Goal: Information Seeking & Learning: Understand process/instructions

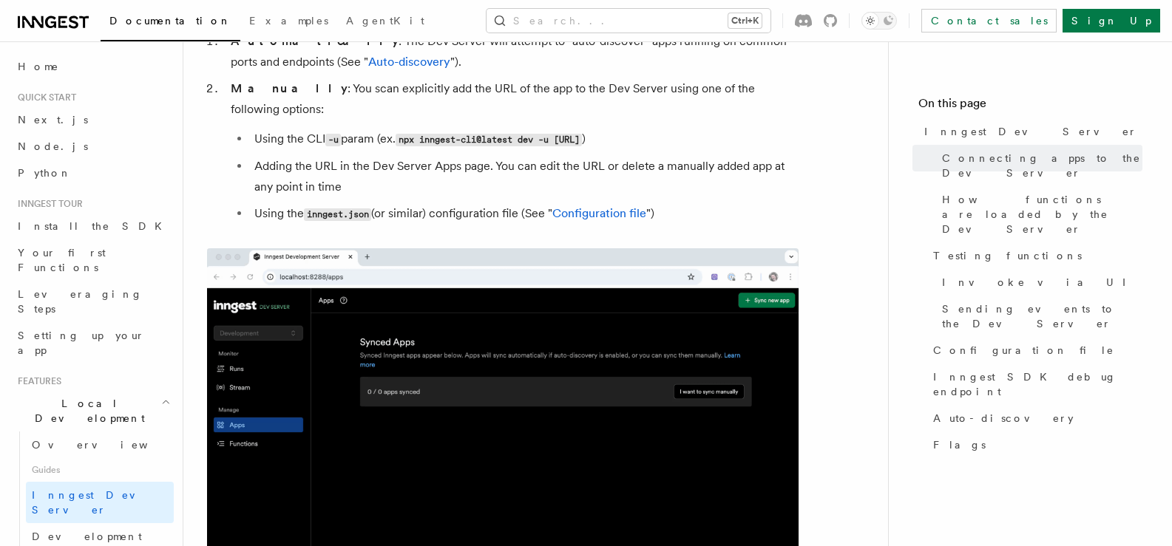
scroll to position [985, 0]
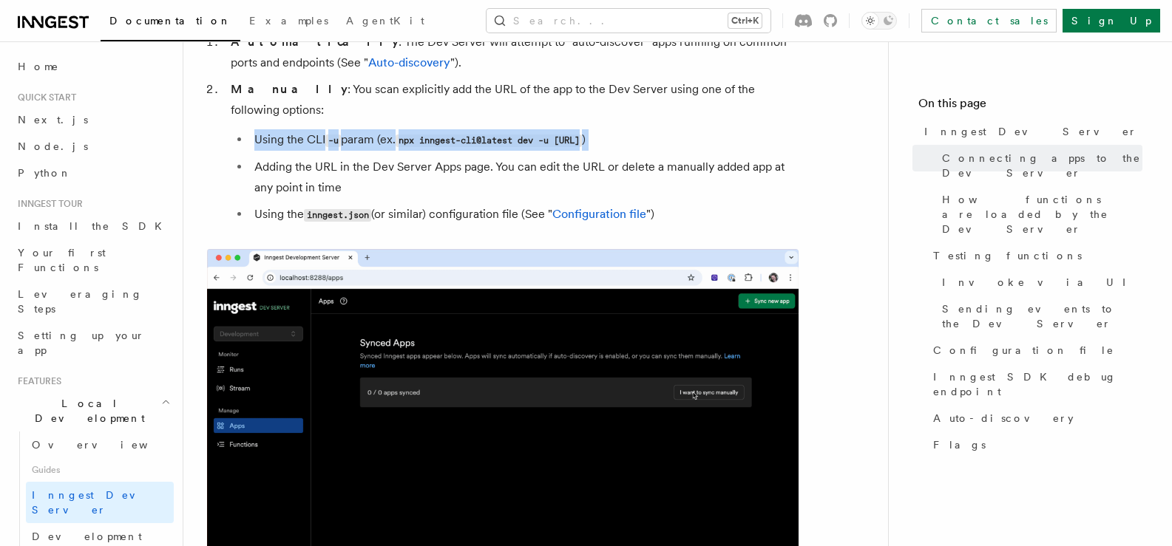
drag, startPoint x: 245, startPoint y: 147, endPoint x: 208, endPoint y: 126, distance: 43.4
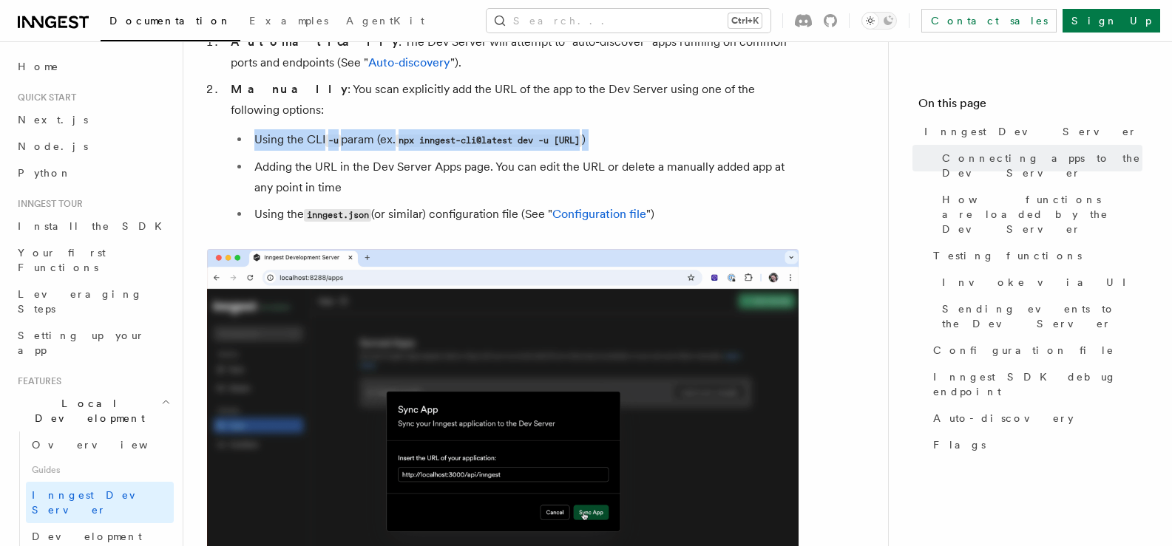
click at [208, 126] on ol "Automatically : The Dev Server will attempt to "auto-discover" apps running on …" at bounding box center [502, 129] width 591 height 194
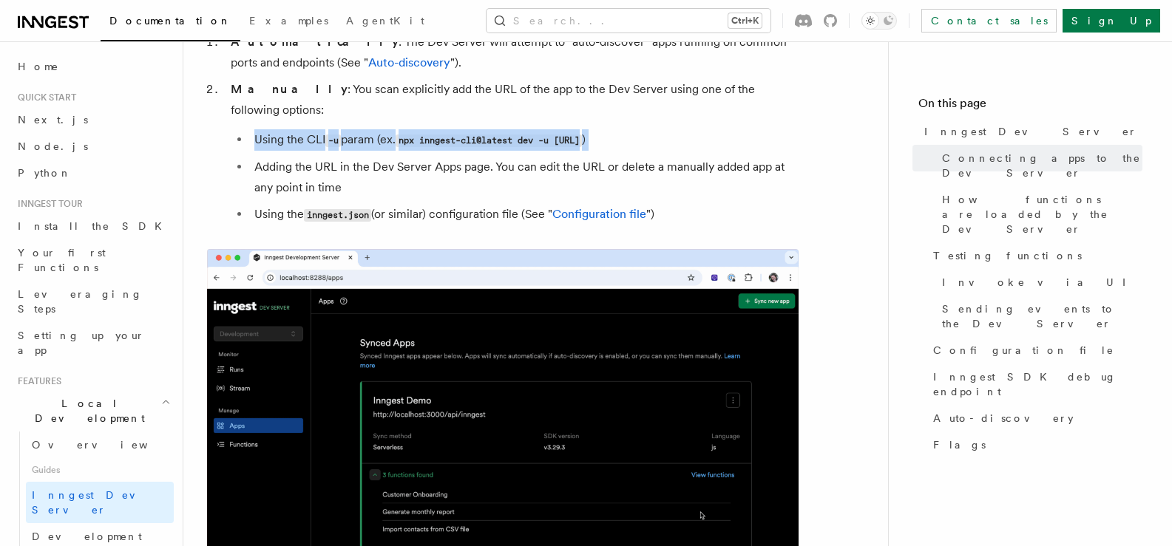
click at [225, 111] on ol "Automatically : The Dev Server will attempt to "auto-discover" apps running on …" at bounding box center [502, 129] width 591 height 194
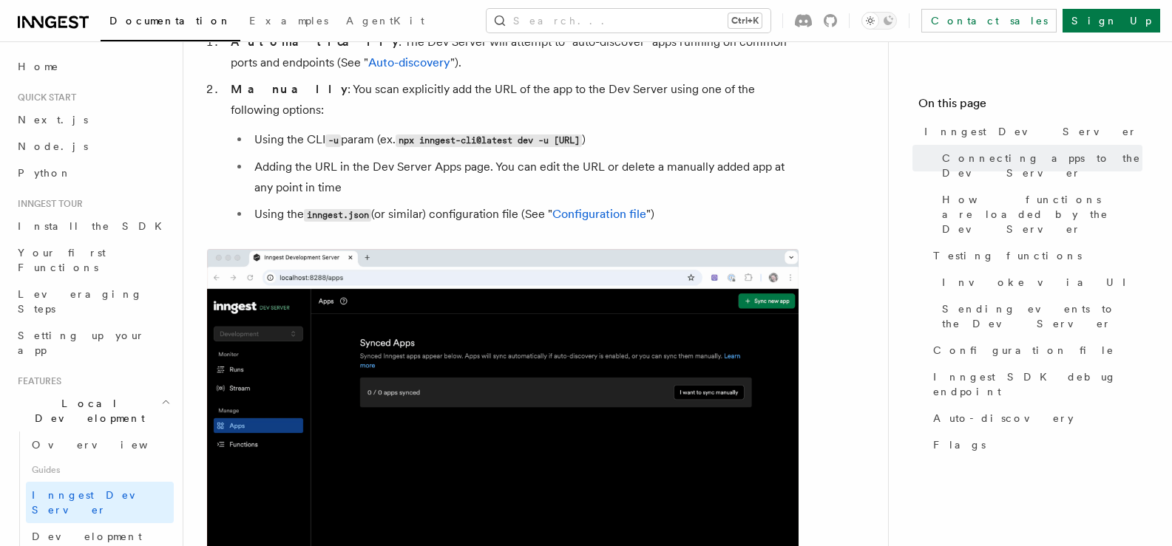
drag, startPoint x: 225, startPoint y: 111, endPoint x: 230, endPoint y: 118, distance: 8.6
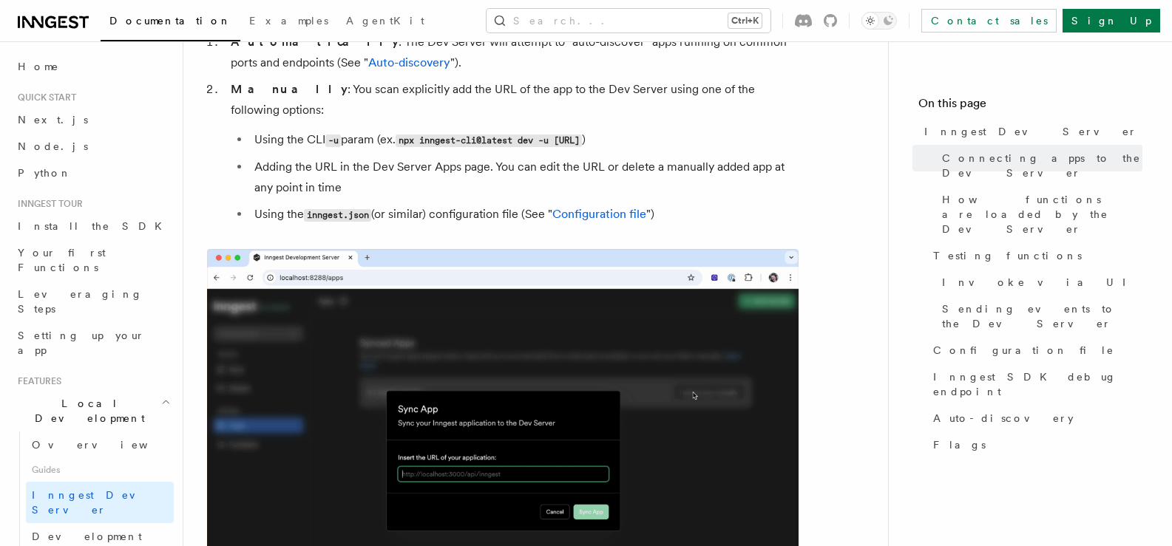
click at [230, 122] on ol "Automatically : The Dev Server will attempt to "auto-discover" apps running on …" at bounding box center [502, 129] width 591 height 194
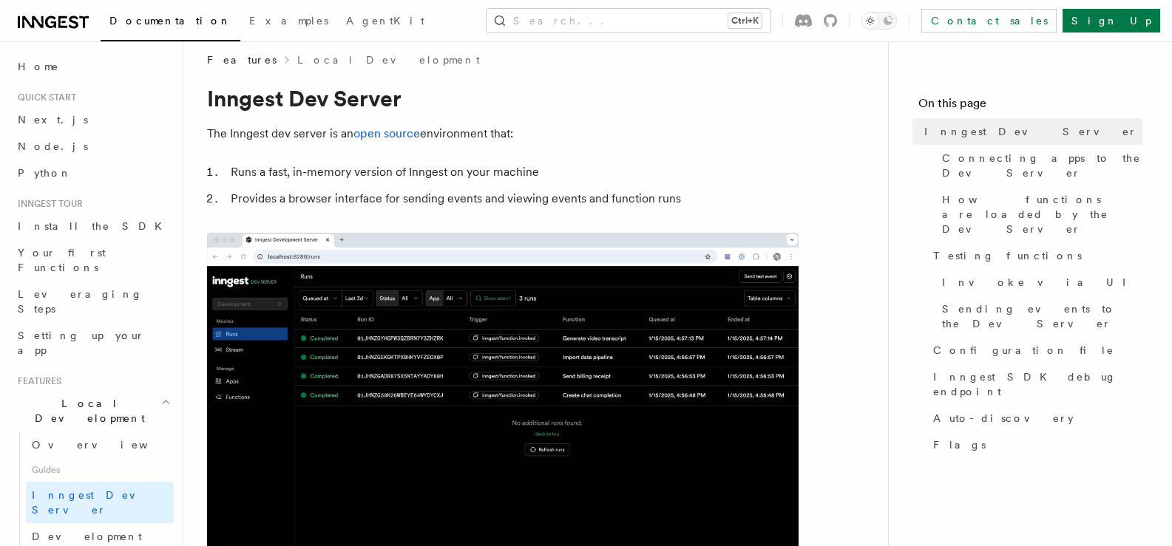
scroll to position [0, 0]
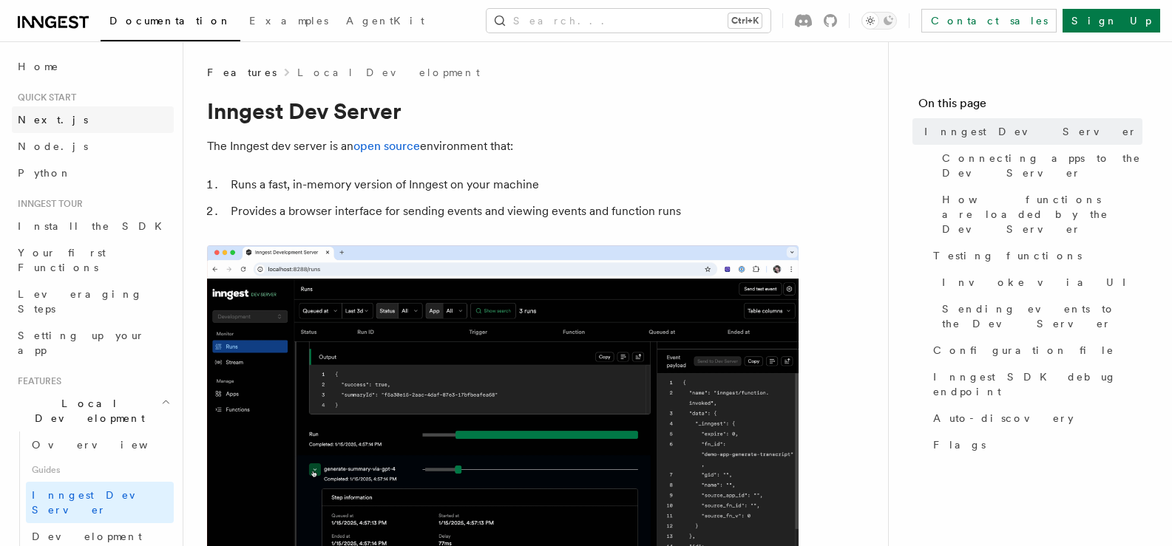
click at [39, 124] on span "Next.js" at bounding box center [53, 120] width 70 height 12
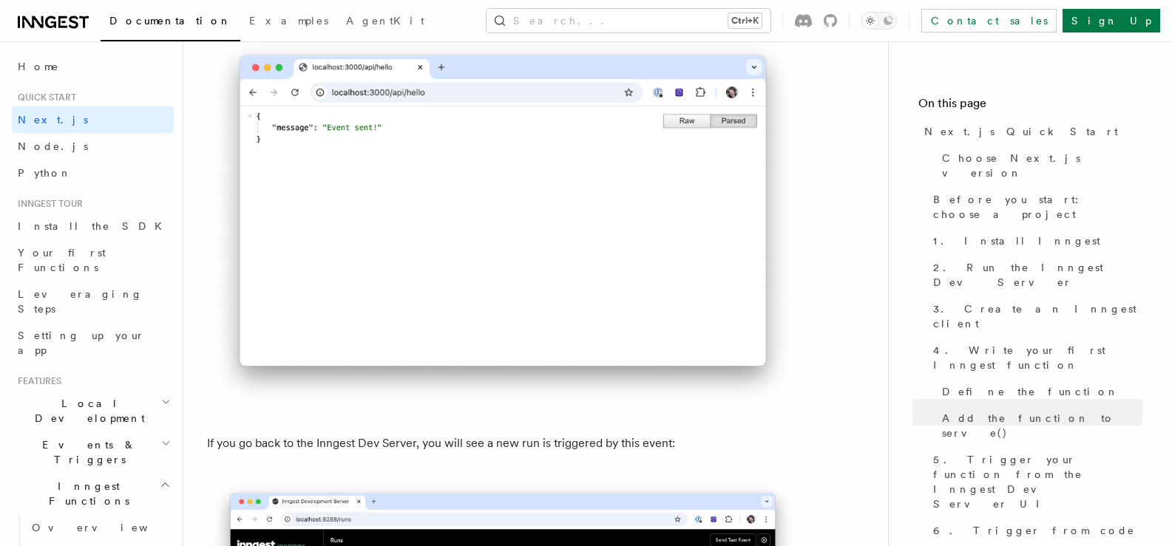
scroll to position [8327, 0]
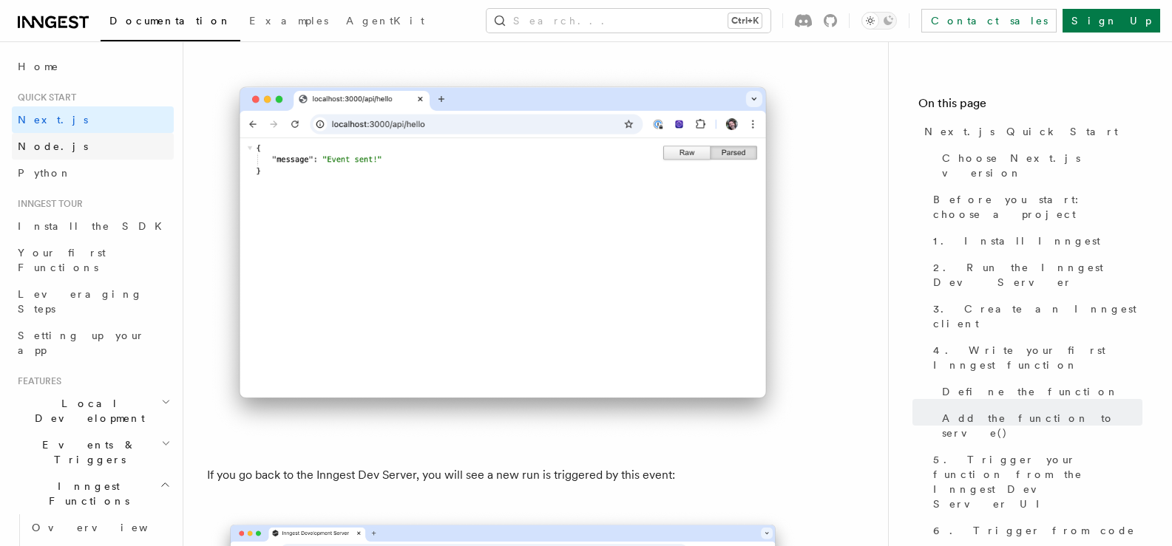
click at [98, 145] on link "Node.js" at bounding box center [93, 146] width 162 height 27
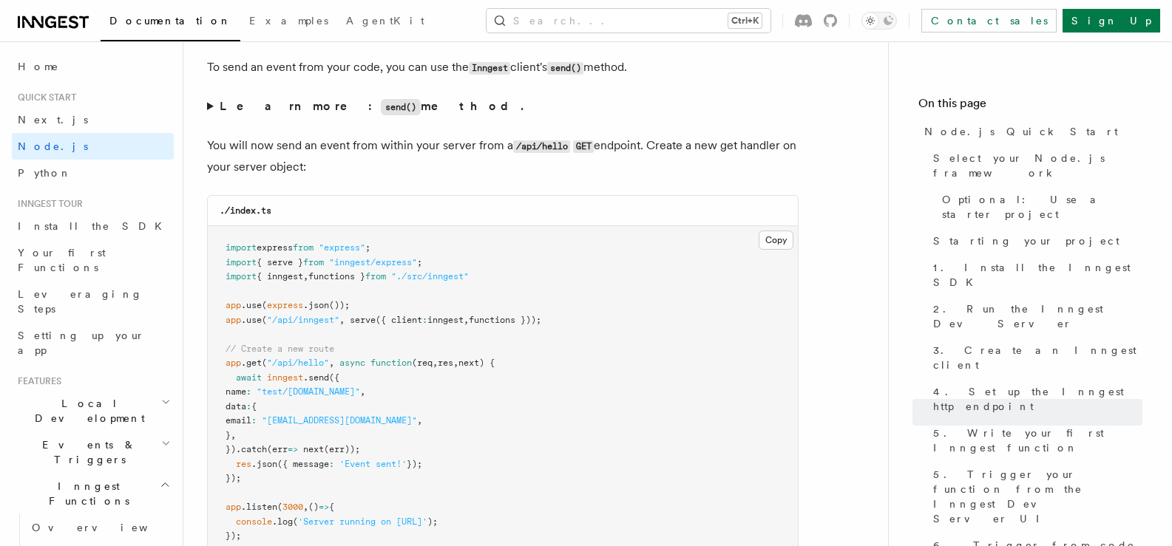
scroll to position [7738, 0]
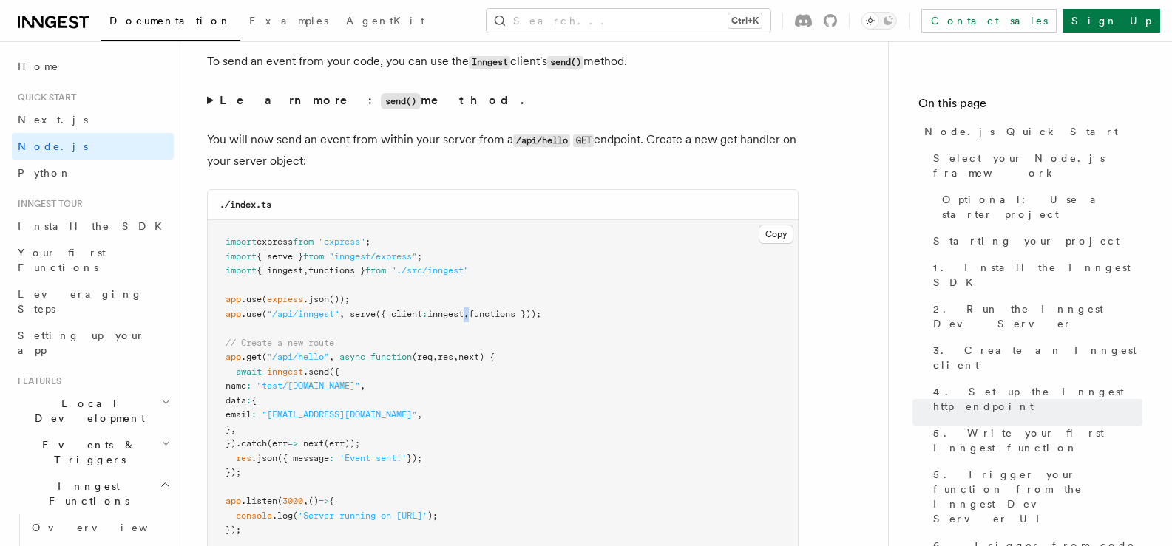
click at [475, 319] on span "app .use ( "/api/inngest" , serve ({ client : inngest , functions }));" at bounding box center [383, 314] width 316 height 10
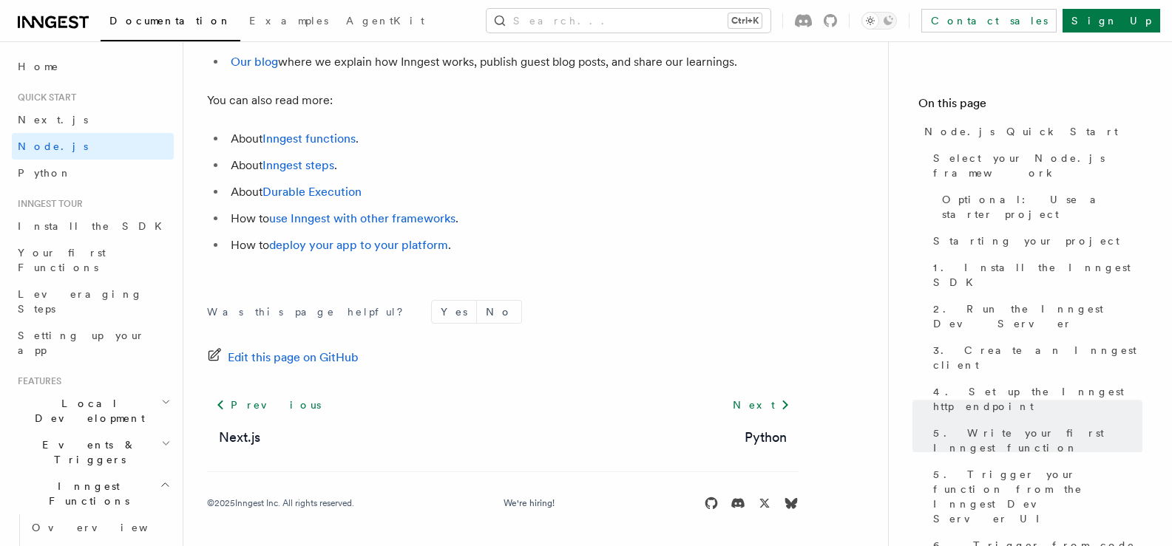
scroll to position [9414, 0]
